Goal: Information Seeking & Learning: Learn about a topic

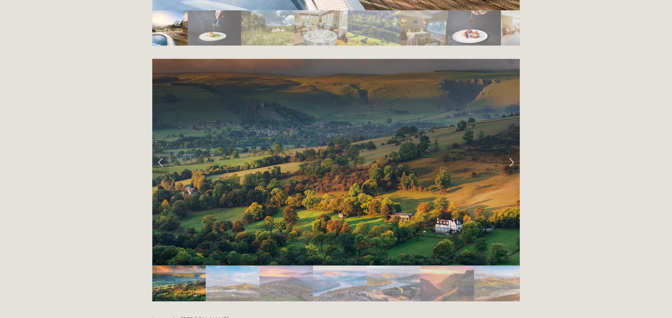
scroll to position [1537, 0]
click at [511, 151] on link "Next Slide" at bounding box center [511, 162] width 17 height 23
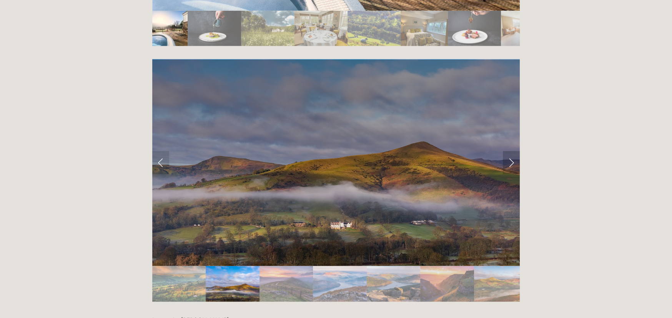
click at [511, 151] on link "Next Slide" at bounding box center [511, 162] width 17 height 23
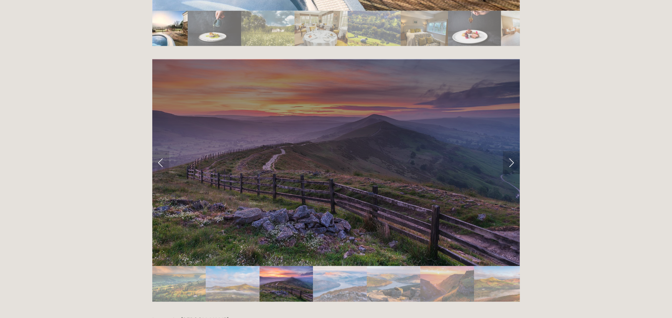
click at [511, 151] on link "Next Slide" at bounding box center [511, 162] width 17 height 23
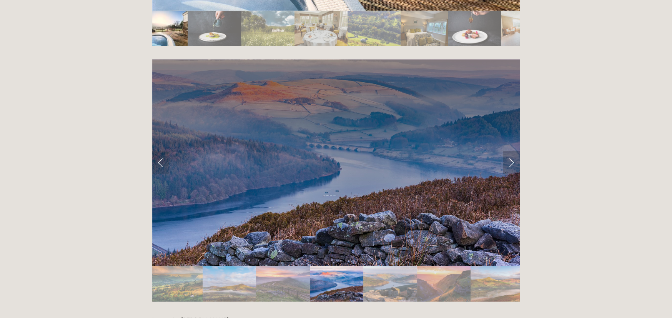
click at [511, 151] on link "Next Slide" at bounding box center [511, 162] width 17 height 23
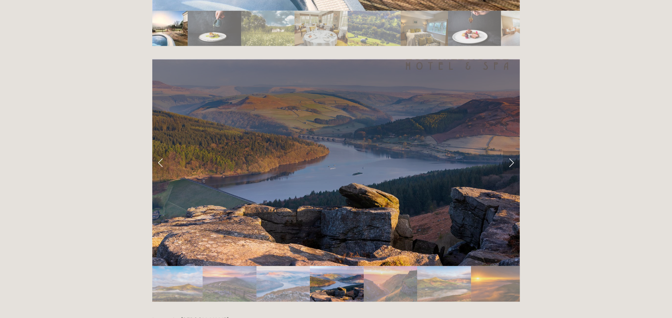
click at [511, 151] on link "Next Slide" at bounding box center [511, 162] width 17 height 23
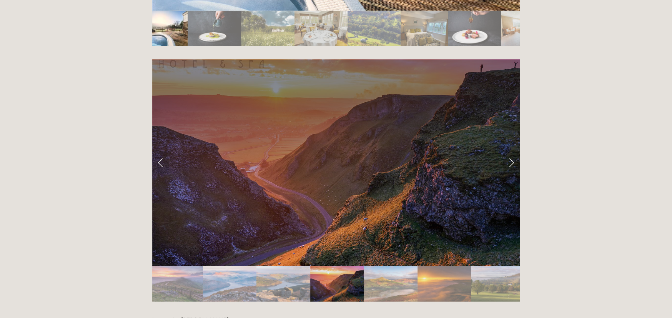
click at [511, 151] on link "Next Slide" at bounding box center [511, 162] width 17 height 23
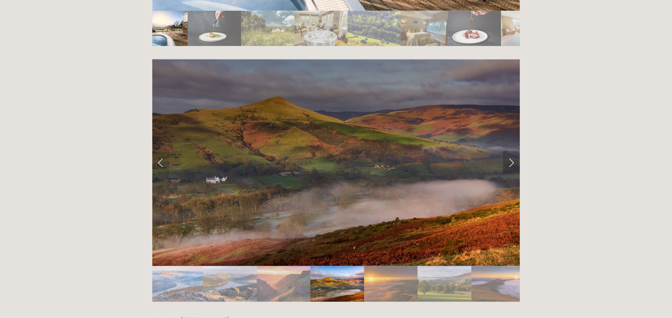
click at [511, 151] on link "Next Slide" at bounding box center [511, 162] width 17 height 23
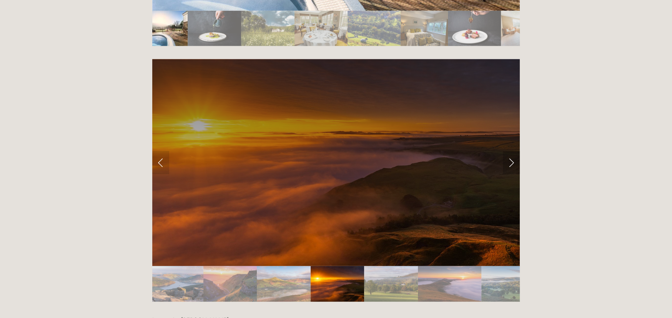
click at [511, 151] on link "Next Slide" at bounding box center [511, 162] width 17 height 23
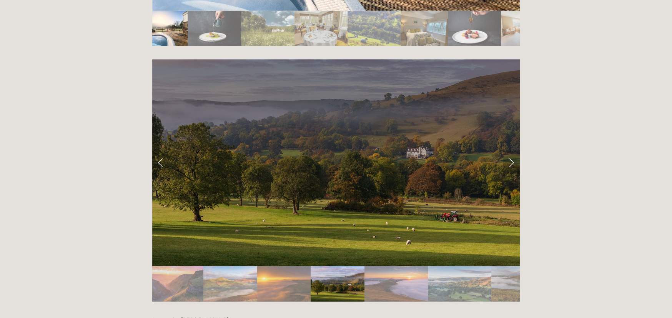
click at [511, 151] on link "Next Slide" at bounding box center [511, 162] width 17 height 23
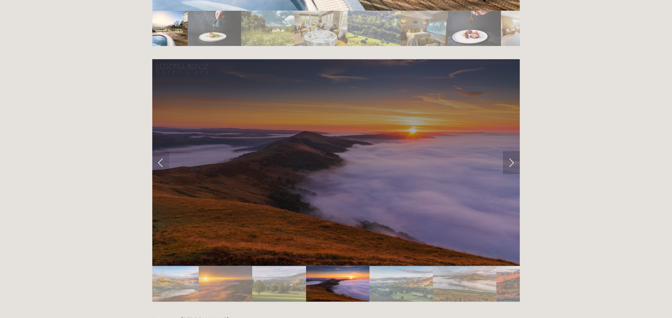
click at [511, 151] on link "Next Slide" at bounding box center [511, 162] width 17 height 23
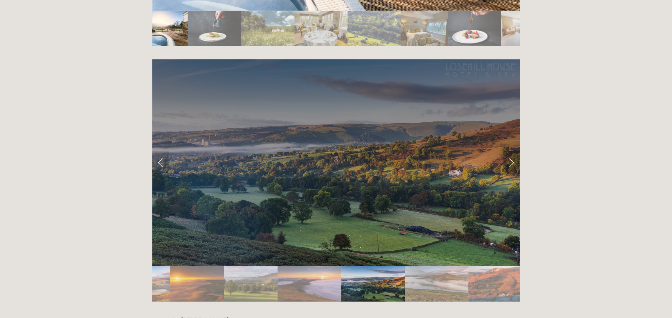
click at [511, 151] on link "Next Slide" at bounding box center [511, 162] width 17 height 23
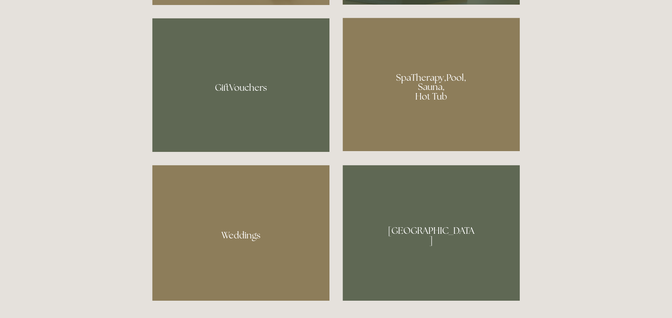
scroll to position [615, 0]
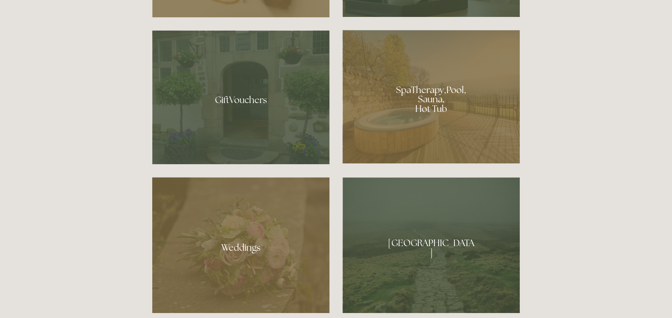
click at [431, 249] on div at bounding box center [431, 245] width 177 height 136
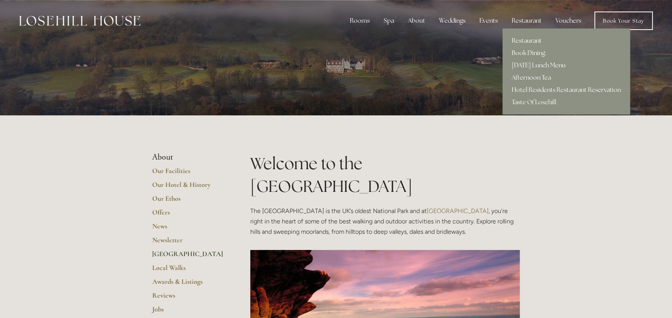
click at [526, 41] on link "Restaurant" at bounding box center [567, 41] width 128 height 12
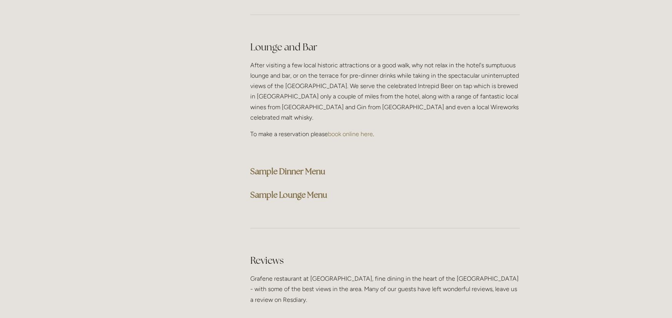
scroll to position [1961, 0]
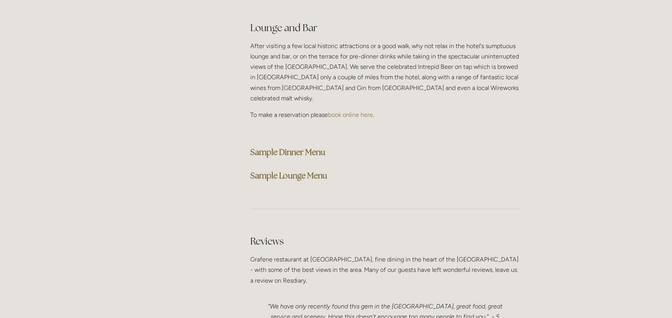
click at [305, 170] on strong "Sample Lounge Menu" at bounding box center [288, 175] width 77 height 10
click at [294, 147] on strong "Sample Dinner Menu" at bounding box center [287, 152] width 75 height 10
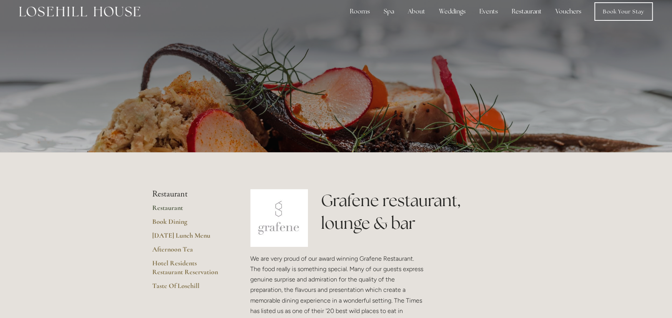
scroll to position [0, 0]
